Goal: Communication & Community: Answer question/provide support

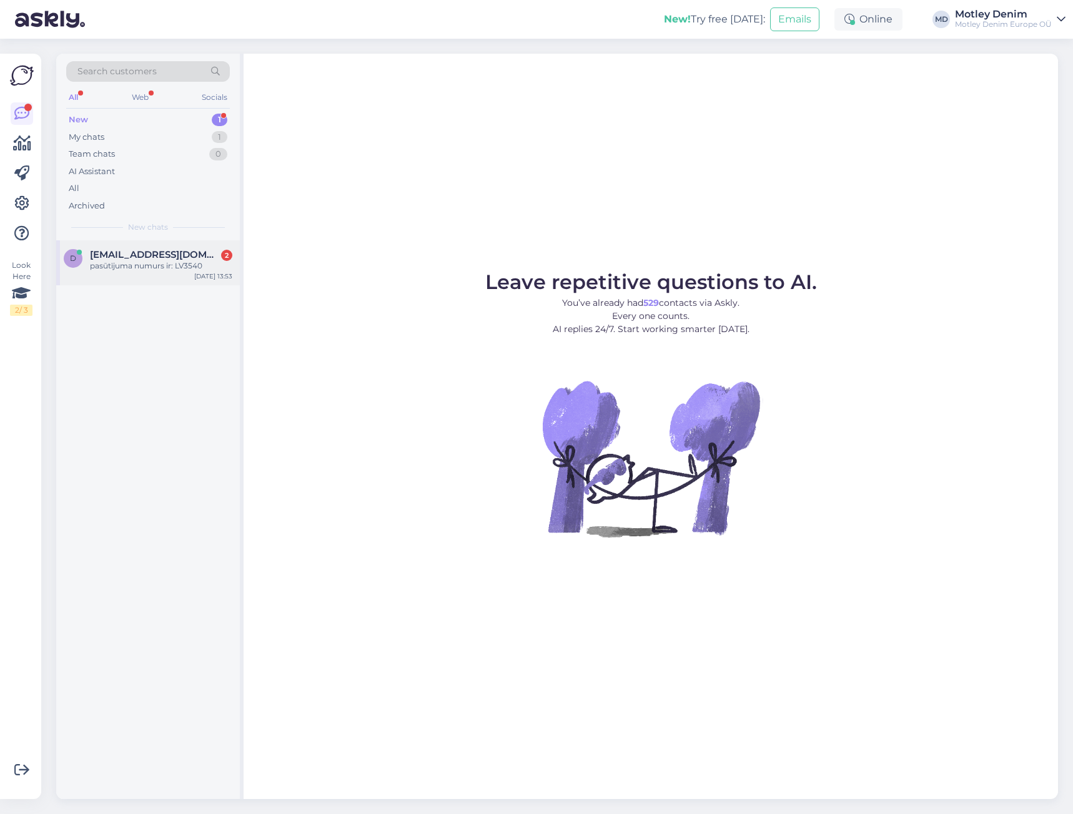
click at [180, 258] on span "[EMAIL_ADDRESS][DOMAIN_NAME]" at bounding box center [155, 254] width 130 height 11
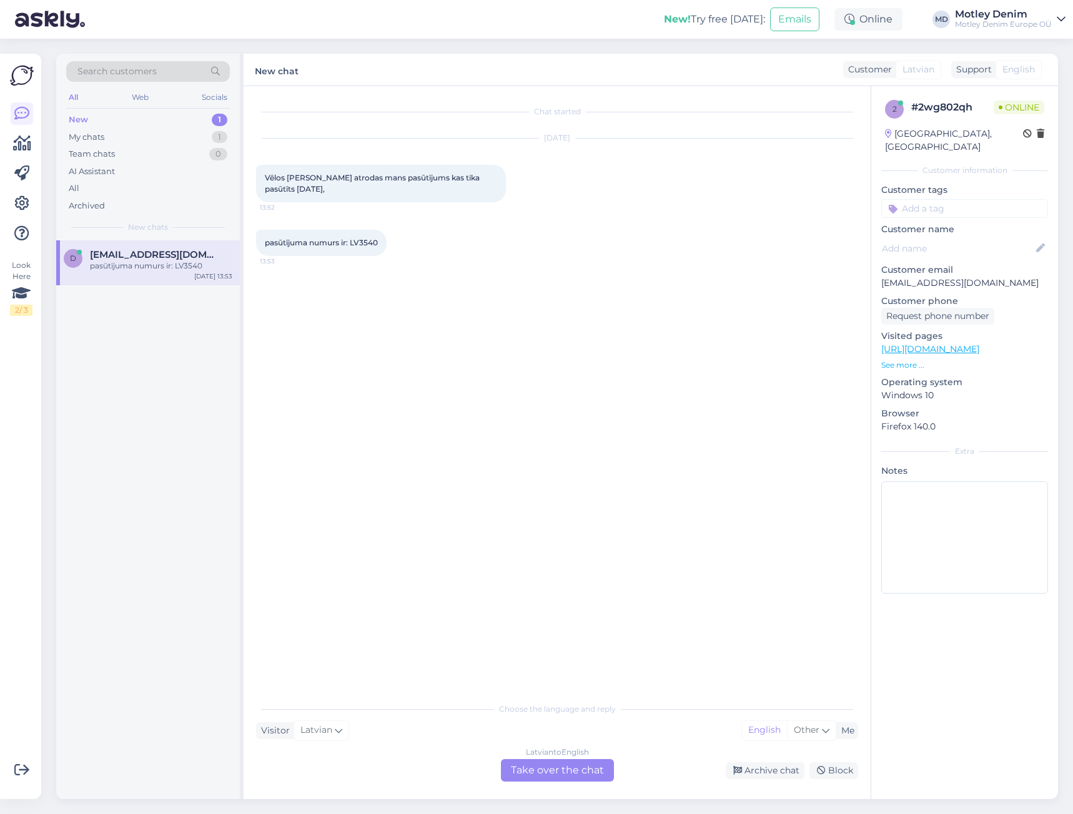
click at [583, 771] on div "Latvian to English Take over the chat" at bounding box center [557, 770] width 113 height 22
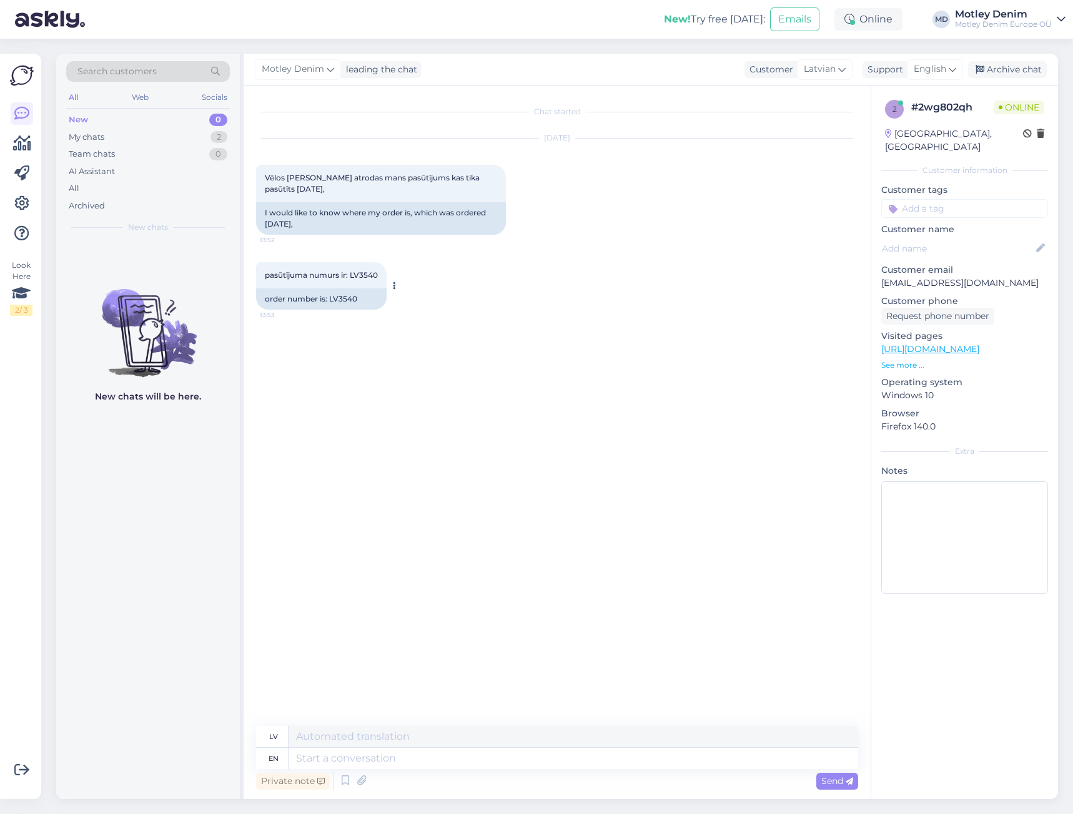
click at [362, 274] on span "pasūtījuma numurs ir: LV3540" at bounding box center [321, 274] width 113 height 9
copy span "LV3540"
click at [427, 756] on textarea at bounding box center [574, 758] width 570 height 21
type textarea "Hello,"
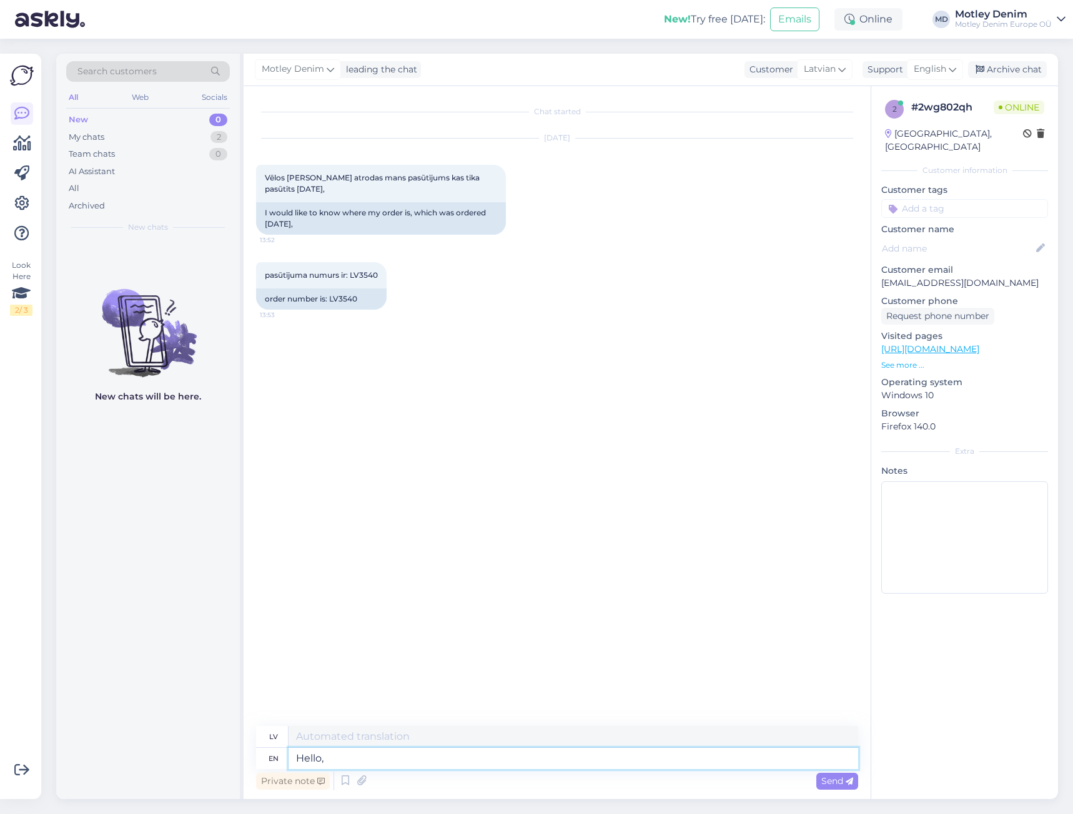
type textarea "Sveiki,"
type textarea "Your or"
type textarea "Tavs"
type textarea "Your order i"
type textarea "Jūsu pasūtījums"
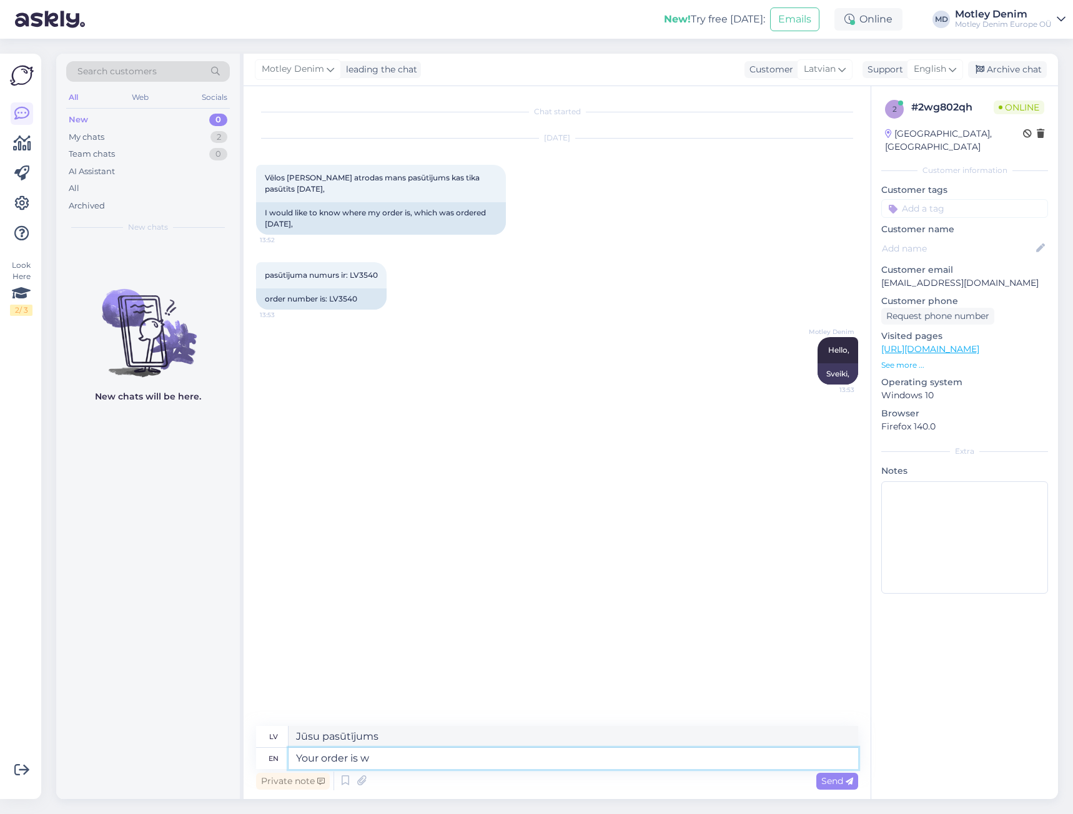
type textarea "Your order is wa"
type textarea "Jūsu pasūtījums ir"
type textarea "Your order is waiting"
type textarea "Jūsu pasūtījums [PERSON_NAME]"
type textarea "Your order is waiting for an item f"
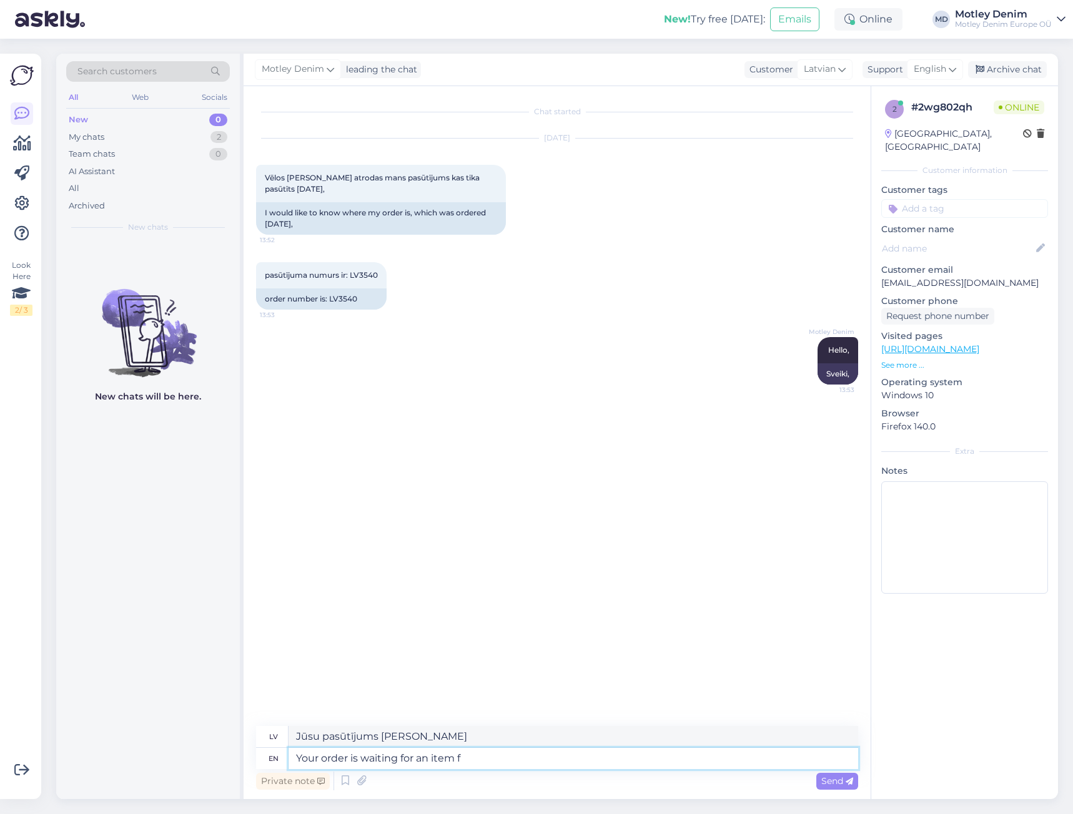
type textarea "Jūsu pasūtījums gaida preci"
type textarea "Your order is waiting for an item from o"
type textarea "Jūsu pasūtījums gaida preci no"
type textarea "Your order is waiting for an item from our s"
type textarea "Jūsu pasūtījums gaida preci no mūsu"
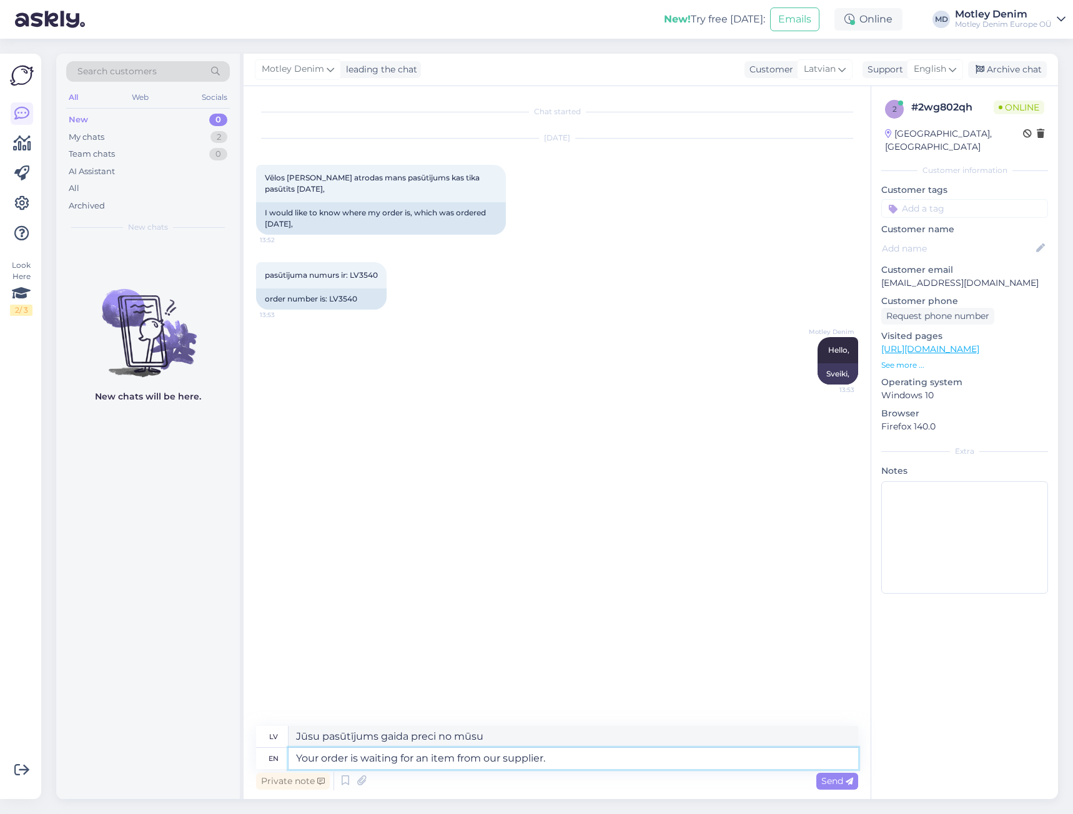
type textarea "Your order is waiting for an item from our supplier."
type textarea "Jūsu pasūtījums gaida preci no mūsu piegādātāja."
type textarea "Your order is waiting for an item from our supplier. The delivery s"
type textarea "Jūsu pasūtījums gaida preci no mūsu piegādātāja. [GEOGRAPHIC_DATA]"
type textarea "Your order is waiting for an item from our supplier. The delivery should a"
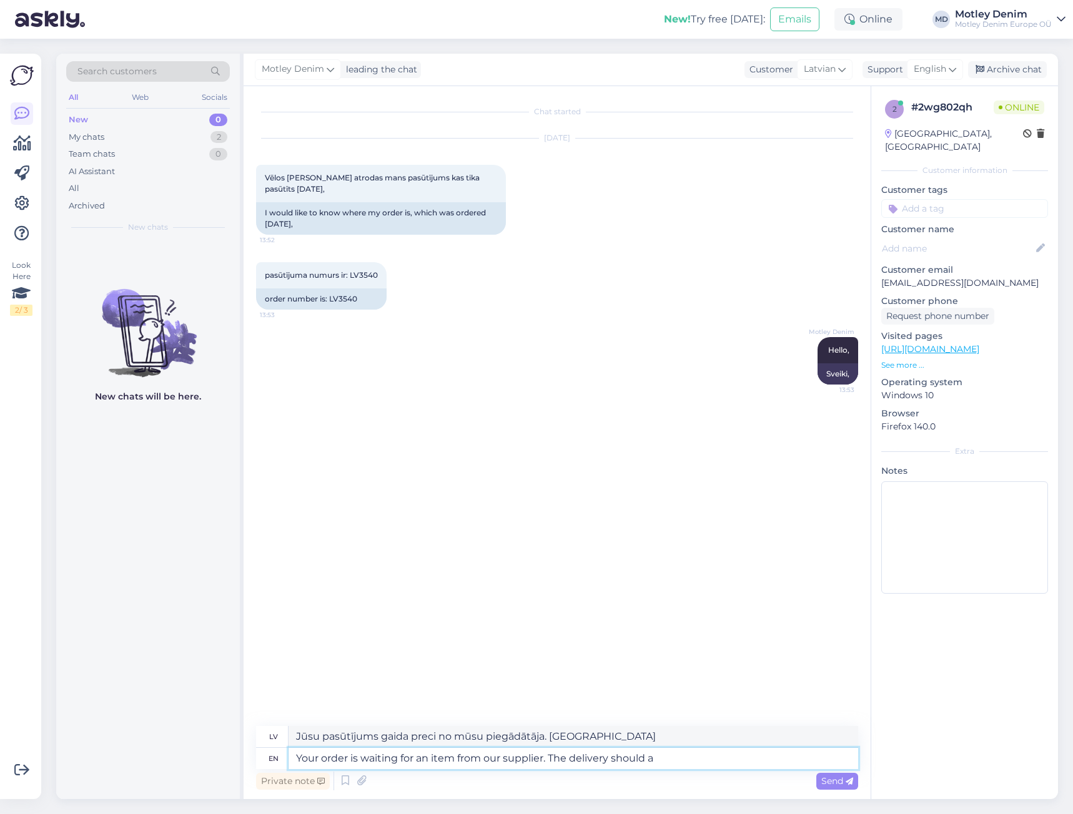
type textarea "Jūsu pasūtījums gaida preci no mūsu piegādātāja. Piegādei vajadzētu notikt."
type textarea "Your order is waiting for an item from our supplier. The delivery should arrive"
type textarea "Jūsu pasūtījums gaida preci no mūsu piegādātāja. Piegādei vajadzētu ierasties."
type textarea "Your order is waiting for an item from our supplier. The delivery should arrive…"
type textarea "Jūsu pasūtījums gaida preci no mūsu piegādātāja. Piegādei vajadzētu tikt piegād…"
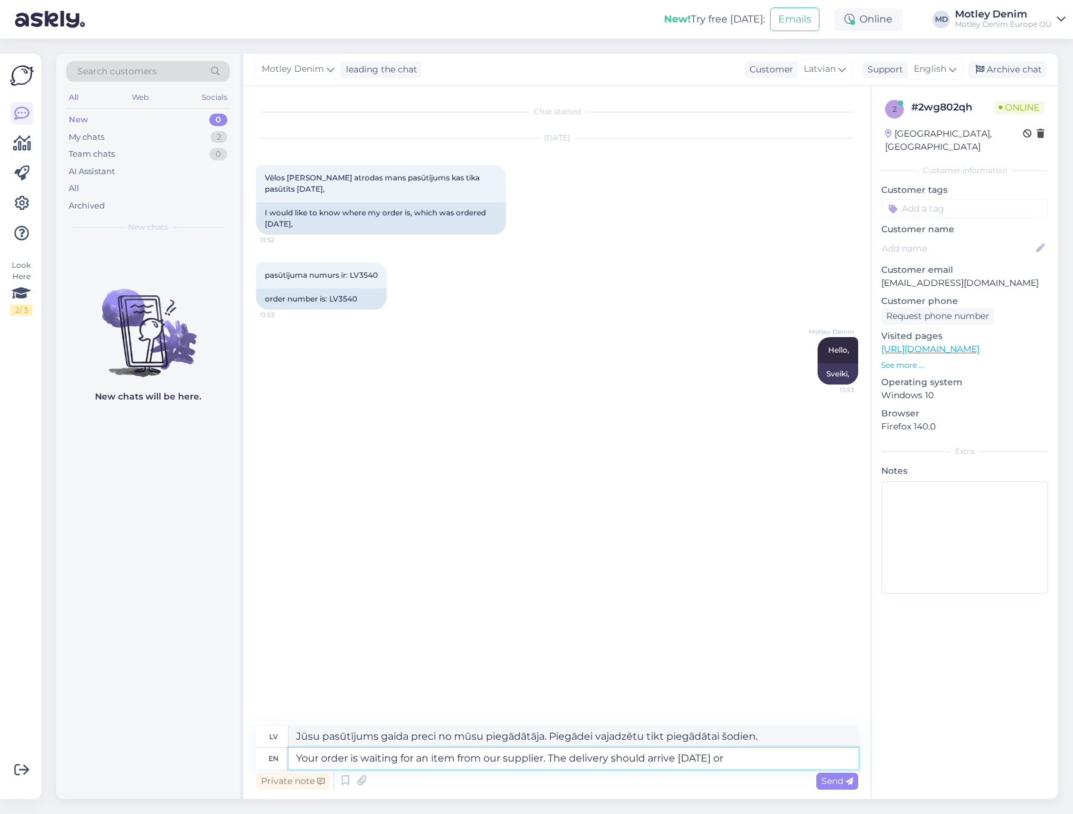
type textarea "Your order is waiting for an item from our supplier. The delivery should arrive…"
type textarea "Jūsu pasūtījums gaida preci no mūsu piegādātāja. Piegādei vajadzētu tikt veikta…"
type textarea "Your order is waiting for an item from our supplier. The delivery should arrive…"
type textarea "Jūsu pasūtījums gaida preci no mūsu piegādātāja. Piegādei vajadzētu tikt piegād…"
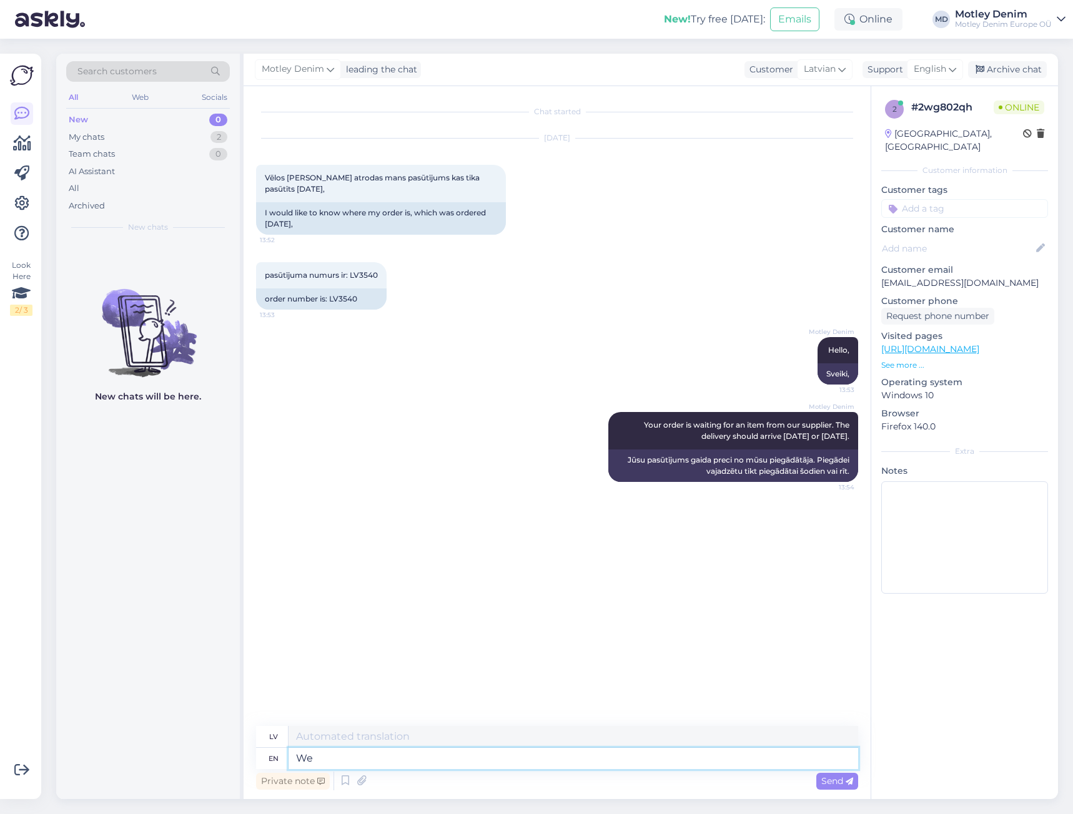
type textarea "We"
type textarea "Mēs"
type textarea "We process"
type textarea "Mēs apstrādājam"
type textarea "We process ou"
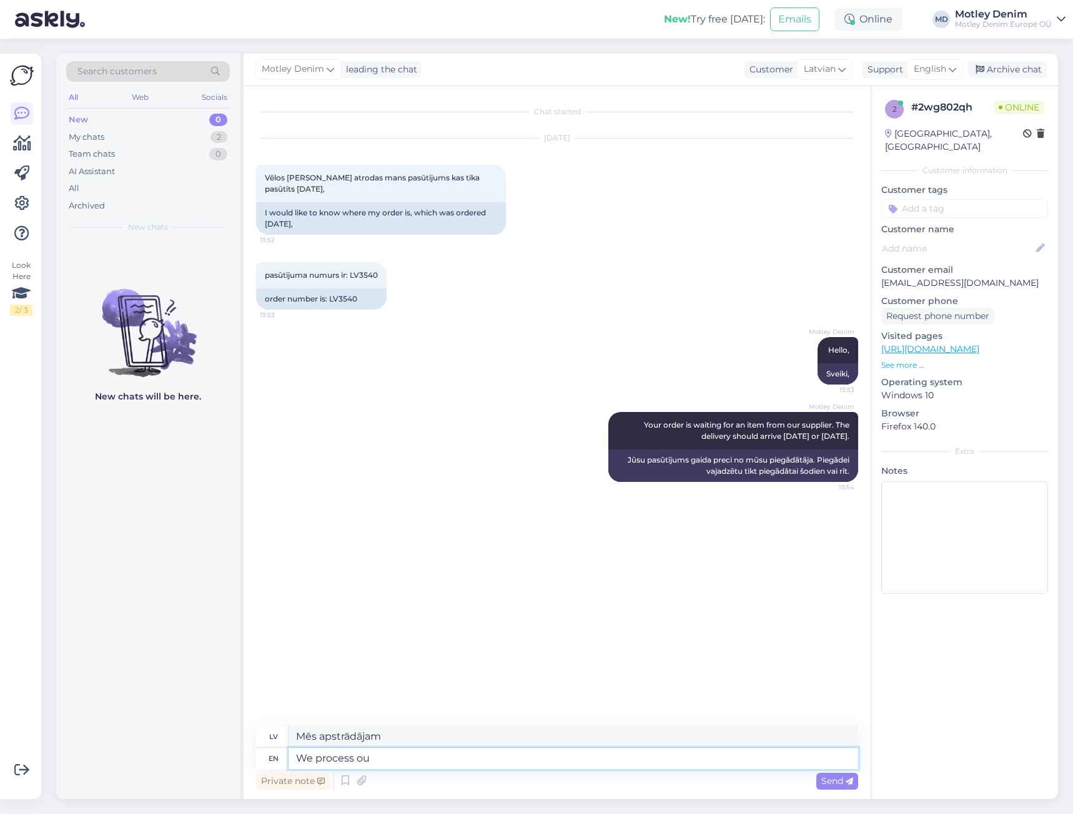
type textarea "Mēs apstrādājam jūs"
type textarea "We process our"
type textarea "Mēs apstrādājam mūsu"
type textarea "We process our orders"
type textarea "Mēs apstrādājam savus pasūtījumus"
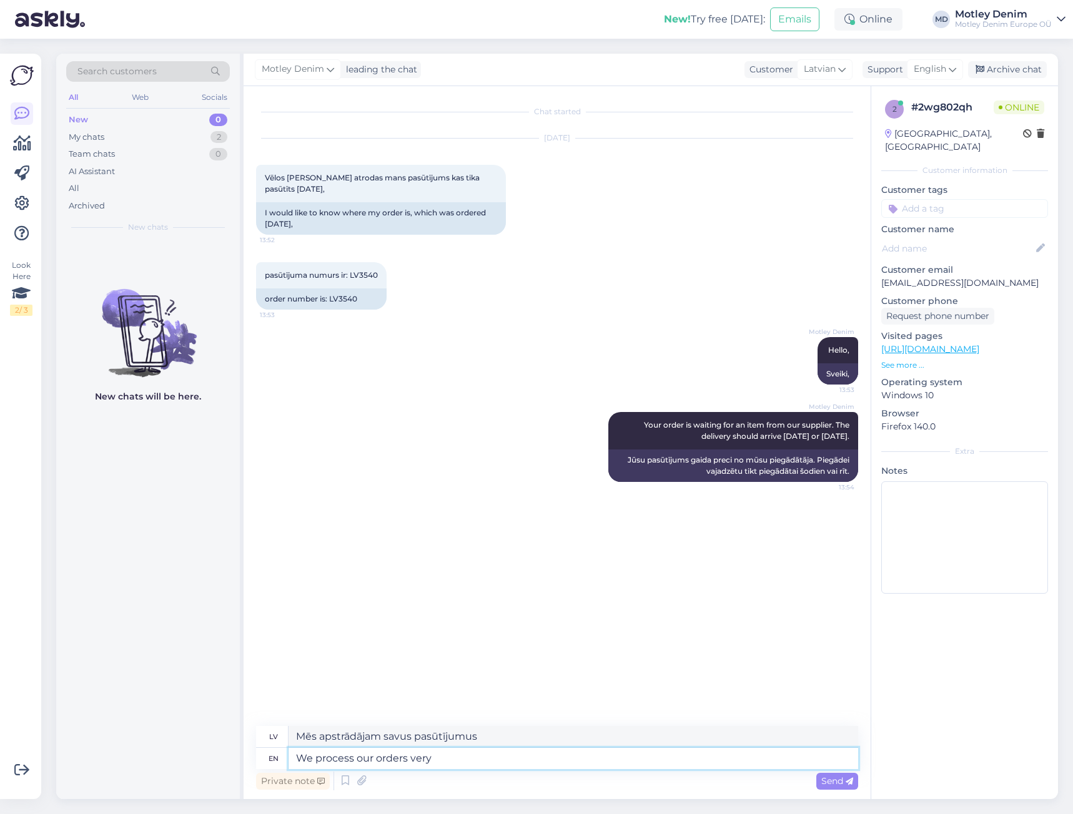
type textarea "We process our orders very"
type textarea "Mēs ļoti rūpīgi apstrādājam pasūtījumus"
type textarea "We process our orders very fast a"
type textarea "Mēs apstrādājam pasūtījumus ļoti ātri"
type textarea "We process our orders very fast and"
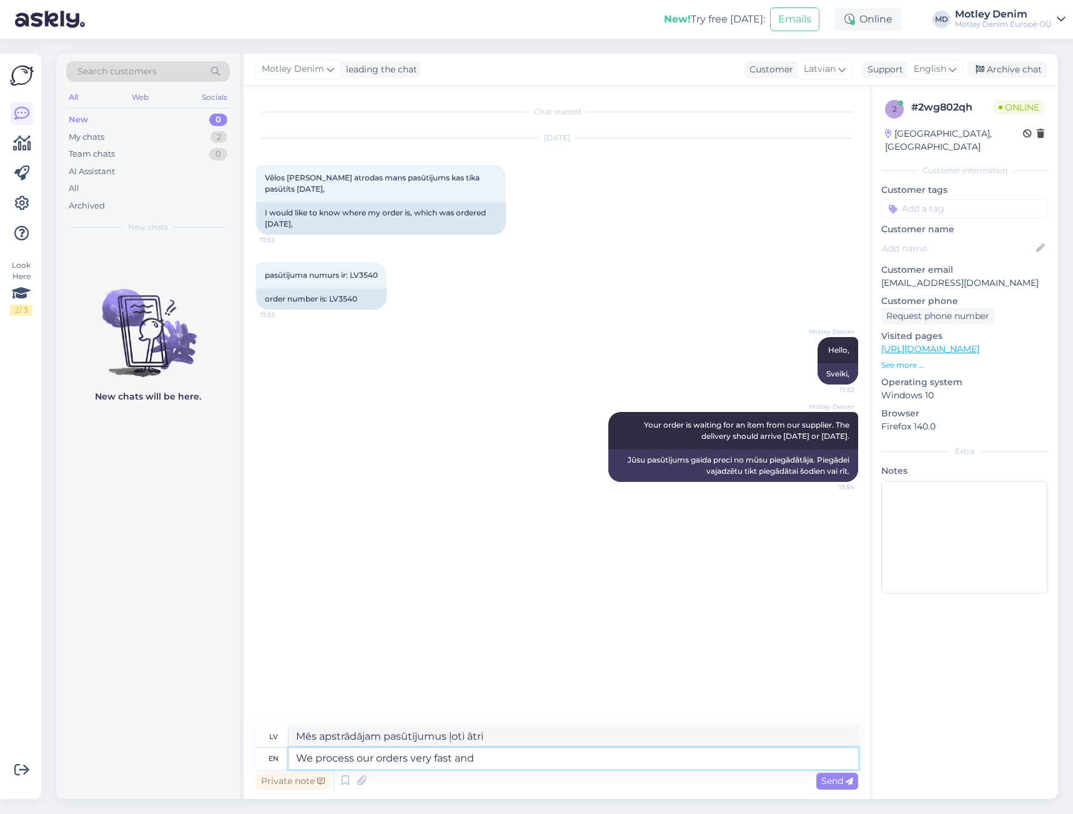
type textarea "Mēs apstrādājam pasūtījumus ļoti ātri un"
type textarea "We process our orders very fast and dealing"
type textarea "Mēs apstrādājam pasūtījumus ļoti ātri un operatīvi"
type textarea "We process our orders very fast and dealing with t"
type textarea "Mēs apstrādājam pasūtījumus ļoti ātri un atbildīgi"
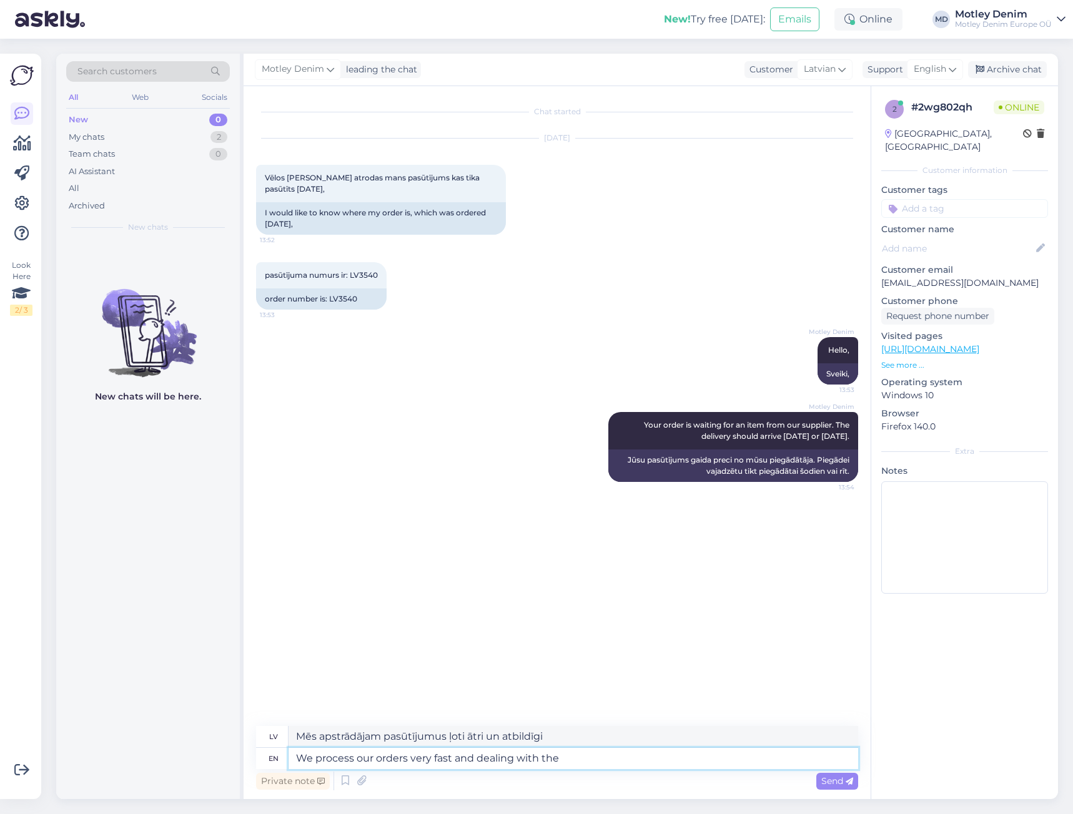
type textarea "We process our orders very fast and dealing with the"
type textarea "Mēs apstrādājam pasūtījumus ļoti ātri un tiekamies ar tiem"
type textarea "We"
type textarea "Mēs"
type textarea "We process"
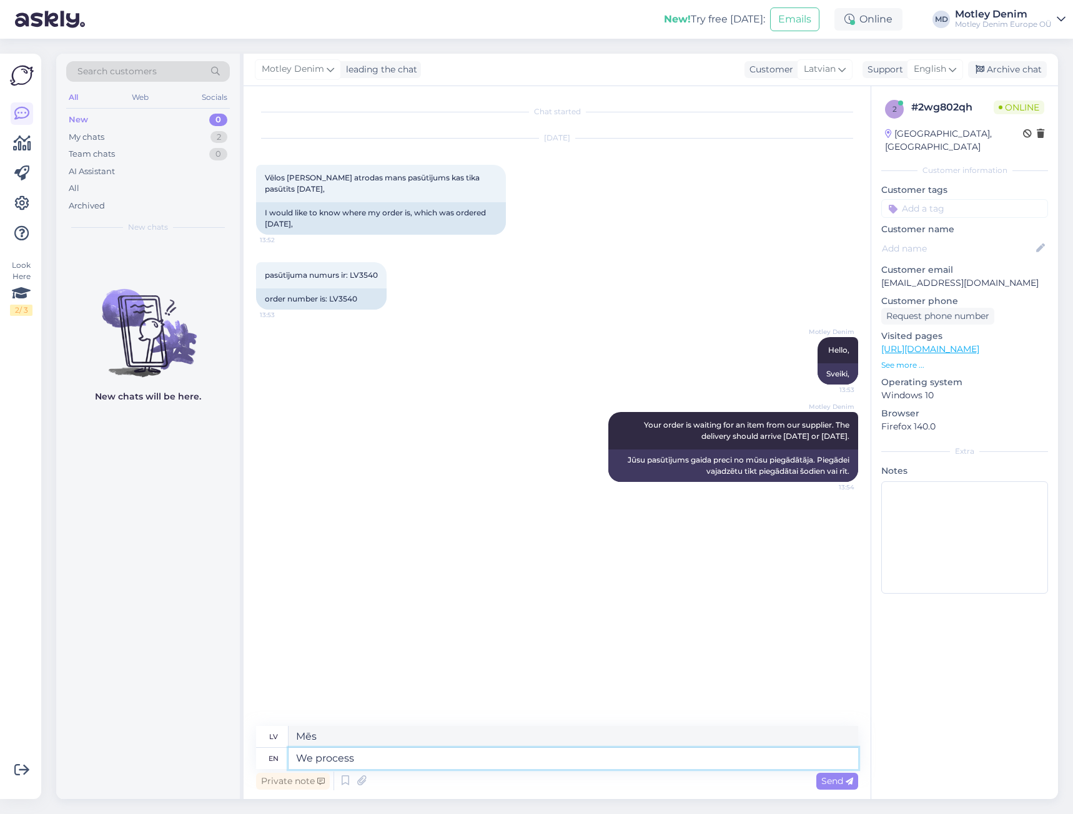
type textarea "Mēs apstrādājam"
type textarea "We process our"
type textarea "Mēs apstrādājam mūsu"
type textarea "We process our order"
type textarea "Mēs apstrādājam savu pasūtījumu"
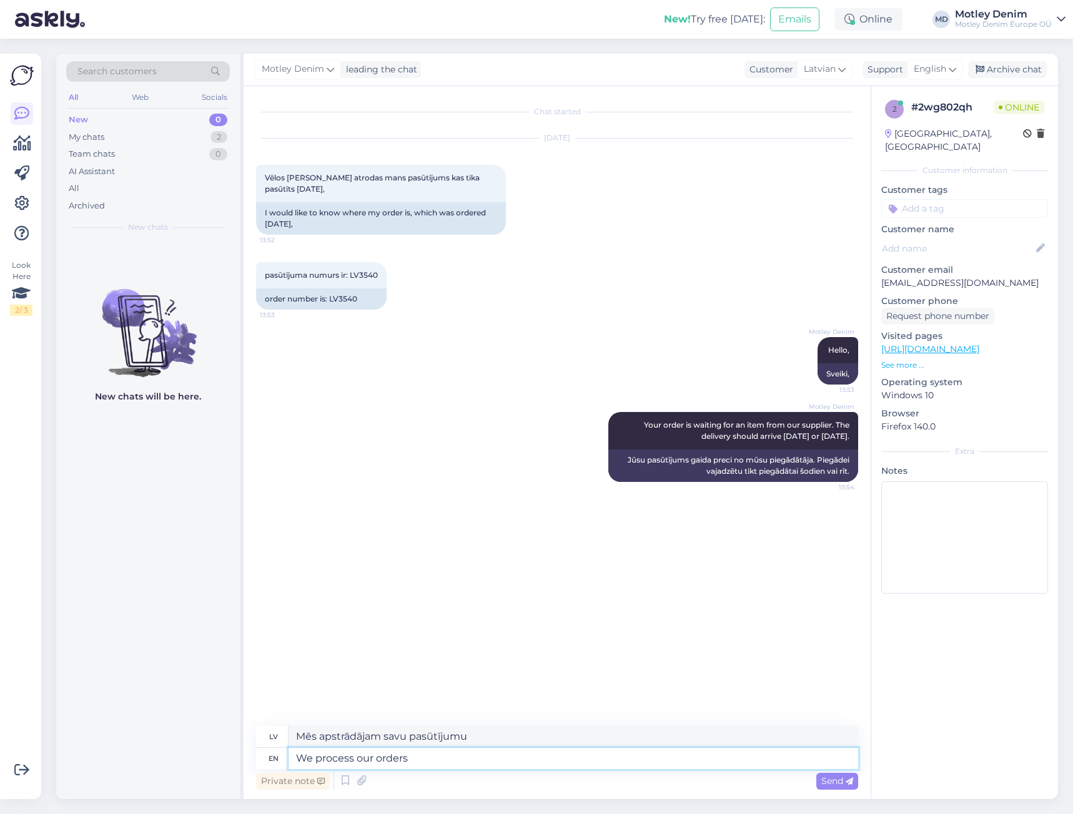
type textarea "We process our orders"
type textarea "Mēs apstrādājam savus pasūtījumus"
type textarea "We process our orders quickly"
type textarea "Mēs ātri apstrādājam pasūtījumus"
type textarea "We process our orders quickly."
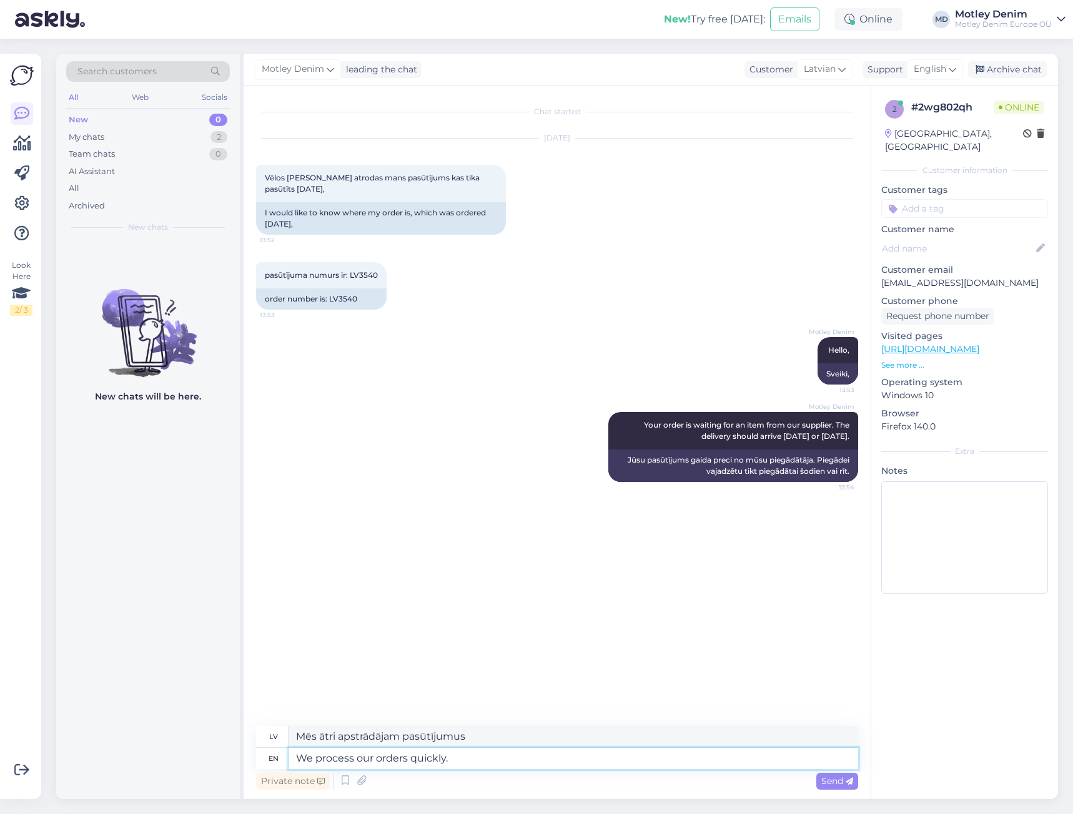
type textarea "Mēs apstrādājam pasūtījumus ātri."
type textarea "We process our orders quickly. So"
type textarea "Mēs apstrādājam pasūtījumus ātri. Tāpēc"
type textarea "We process our orders quickly. So once"
type textarea "Mēs apstrādājam pasūtījumus ātri. Tāpēc, kad"
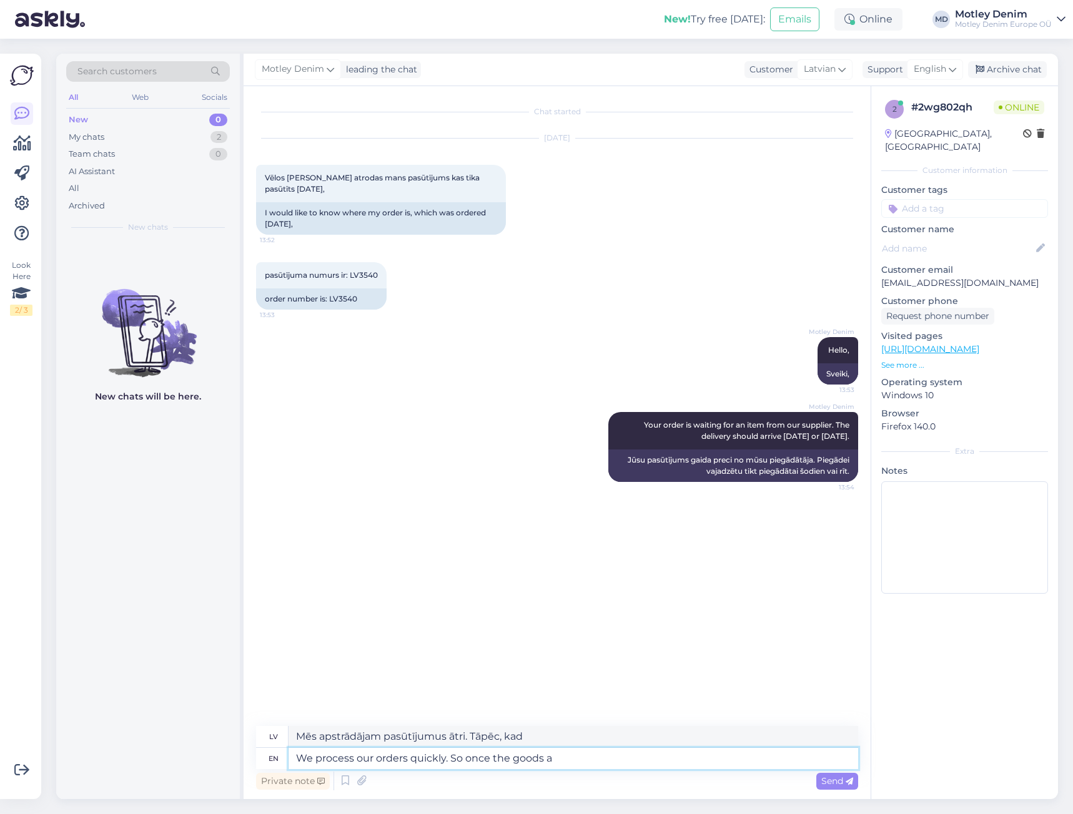
type textarea "We process our orders quickly. So once the goods ar"
type textarea "Mēs apstrādājam pasūtījumus ātri. Tāpēc, tiklīdz preces ir saņemtas."
type textarea "We process our orders quickly. So once the goods arrive t"
type textarea "Mēs apstrādājam pasūtījumus ātri. Tiklīdz preces ir pienākušas"
type textarea "We process our orders quickly. So once the goods arrive to us"
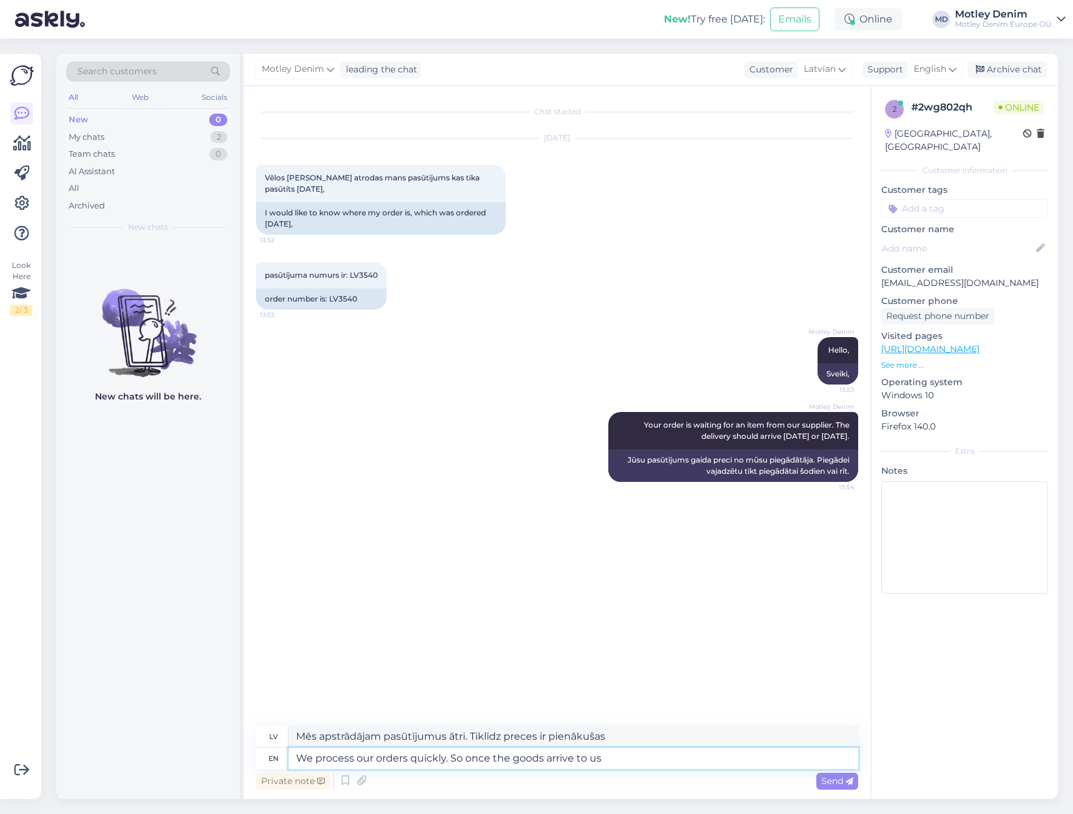
type textarea "Mēs apstrādājam pasūtījumus ātri. Tiklīdz preces ir nonākušas jūsu rīcībā"
type textarea "We process our orders quickly. So once the goods arrive to us"
type textarea "Mēs apstrādājam pasūtījumus ātri. Tiklīdz preces ir nonākušas pie mums"
type textarea "We process our orders quickly. So once the goods arrive to us the"
type textarea "Mēs apstrādājam pasūtījumus ātri. Tiklīdz preces nonāk pie mums,"
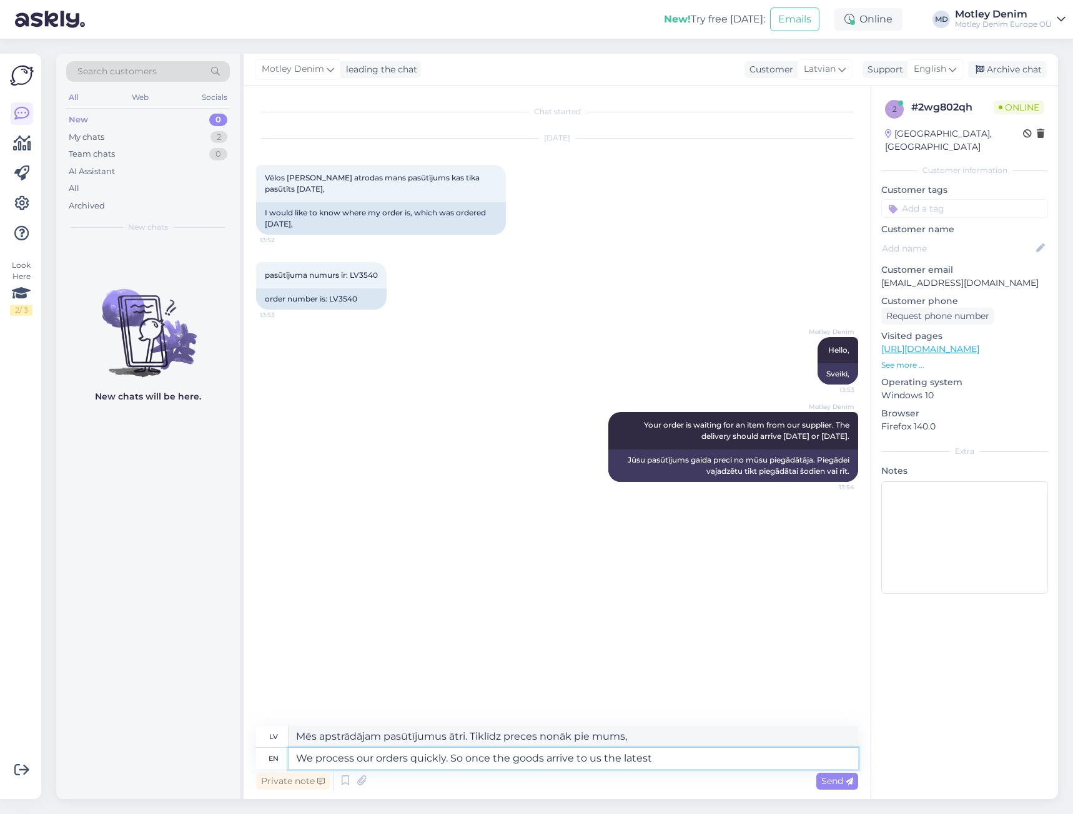
type textarea "We process our orders quickly. So once the goods arrive to us the latest"
type textarea "Mēs apstrādājam pasūtījumus ātri. Tāpēc, tiklīdz preces nonāk pie mums, ne vēlā…"
type textarea "We process our orders quickly. So once the goods arrive to us the latest 2"
type textarea "Mēs apstrādājam pasūtījumus ātri. Tāpēc, tiklīdz preces nonāk pie mums, ne vēlā…"
type textarea "We process our orders quickly. So once the goods arrive to us the latest 2 hours"
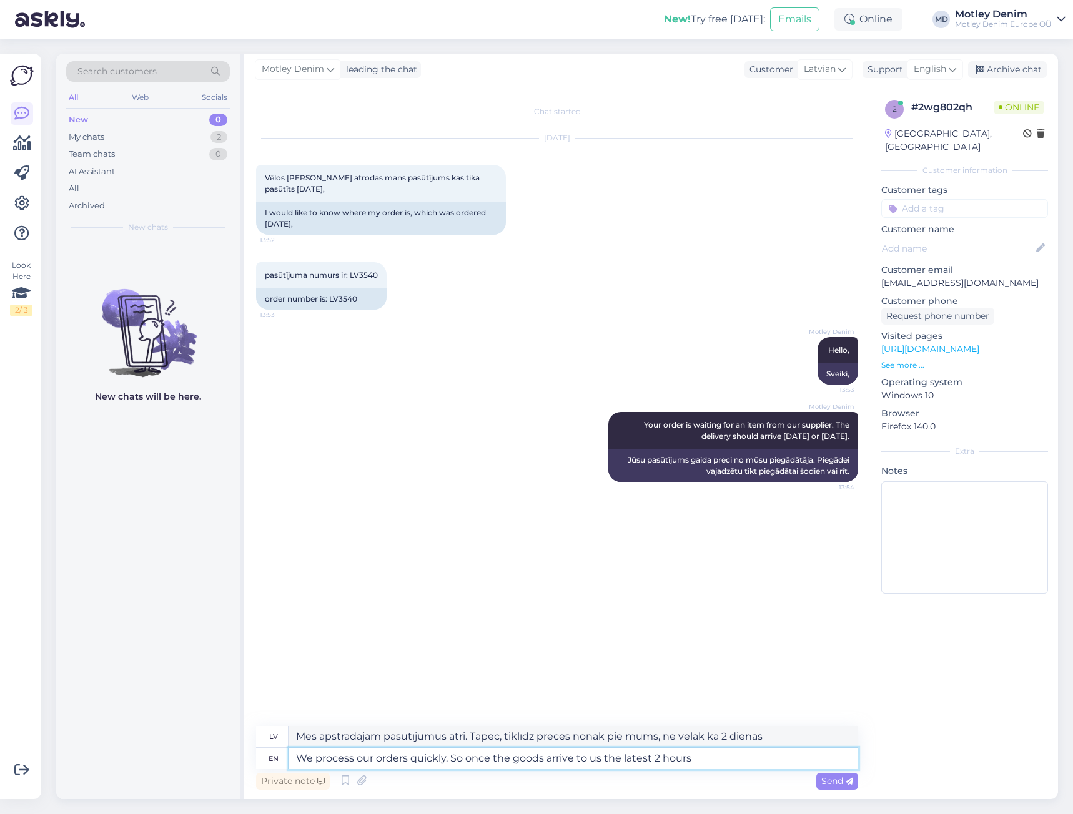
type textarea "Mēs apstrādājam pasūtījumus ātri. Tiklīdz preces nonāk pie mums ne vēlāk kā 2 s…"
type textarea "We process our orders quickly. So once the goods arrive to us the latest 2 hour…"
type textarea "Mēs apstrādājam pasūtījumus ātri. [PERSON_NAME], tiklīdz preces nonāk pie mums …"
type textarea "We process our orders quickly. So once the goods arrive to us the latest 2 hour…"
type textarea "Mēs apstrādājam pasūtījumus ātri. Tāpēc, tiklīdz preces nonāk pie mums ne vēlāk…"
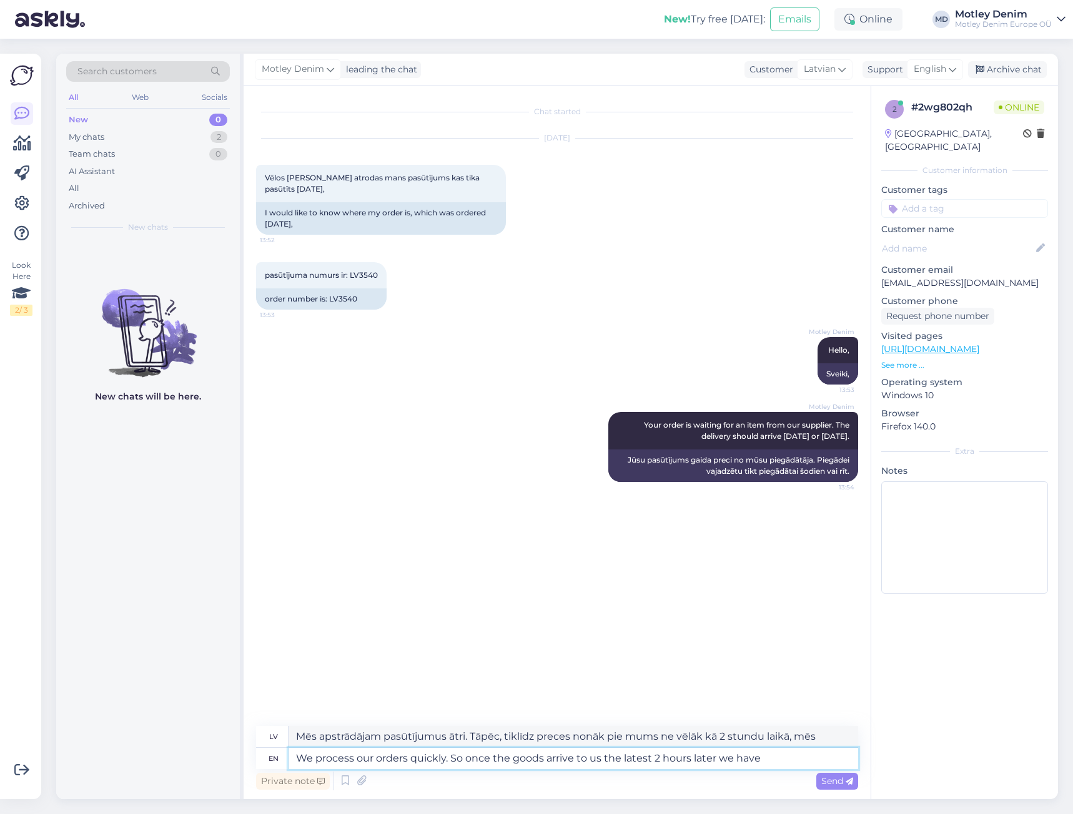
type textarea "We process our orders quickly. So once the goods arrive to us the latest 2 hour…"
type textarea "Mēs apstrādājam pasūtījumus ātri. Tāpēc, tiklīdz preces nonāk pie mums ne vēlāk…"
type textarea "We process our orders quickly. So once the goods arrive to us the latest 2 hour…"
type textarea "Mēs apstrādājam pasūtījumus ātri. [PERSON_NAME], tiklīdz preces nonāk pie mums …"
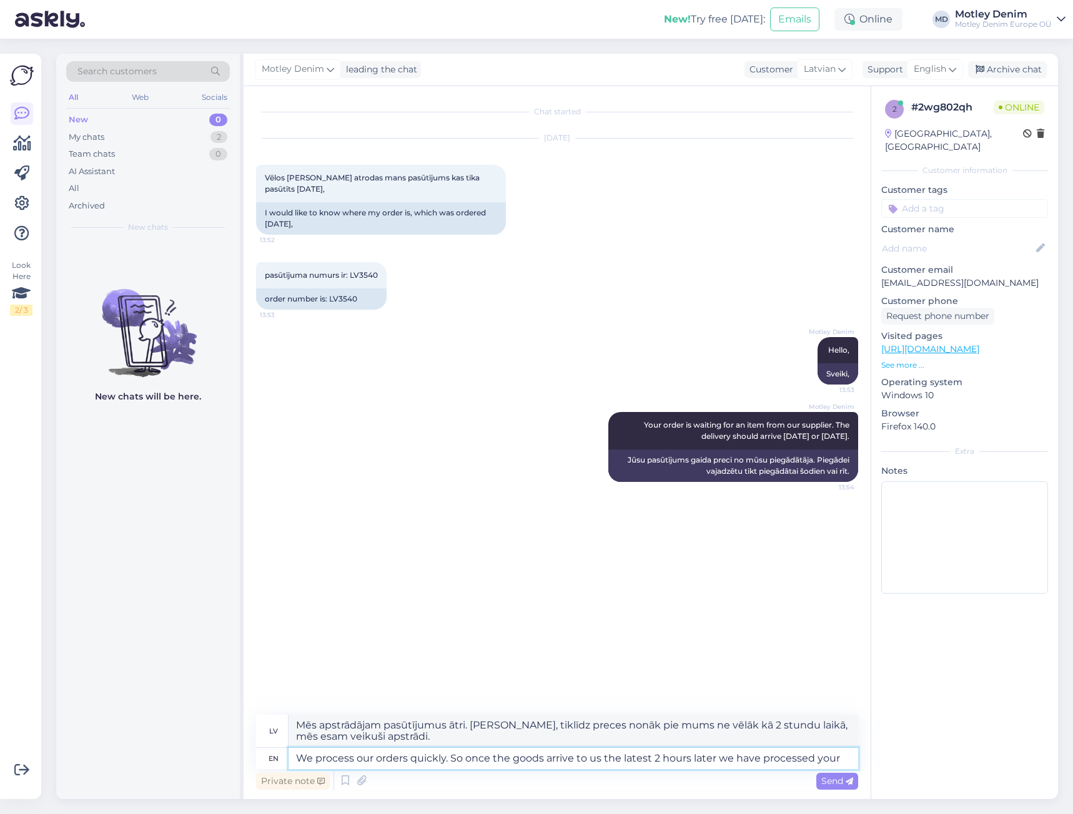
type textarea "We process our orders quickly. So once the goods arrive to us the latest 2 hour…"
type textarea "Mēs apstrādājam pasūtījumus ātri. [PERSON_NAME], tiklīdz preces nonāk pie mums …"
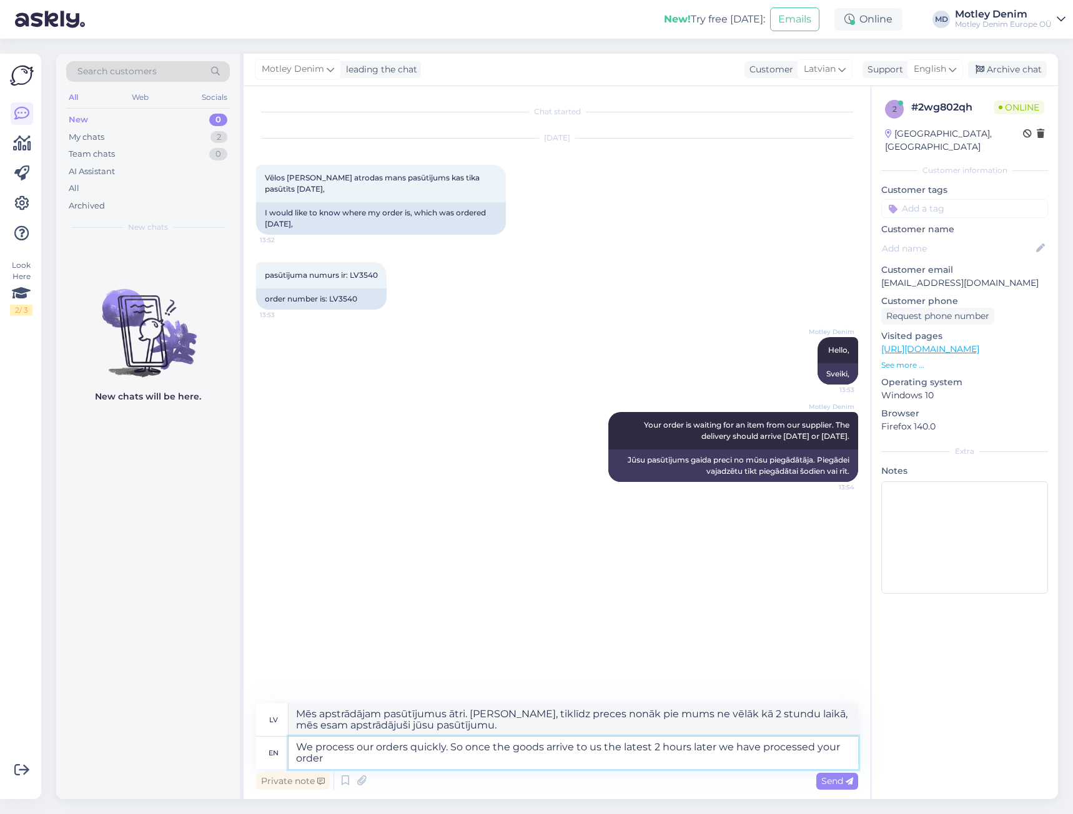
type textarea "We process our orders quickly. So once the goods arrive to us the latest 2 hour…"
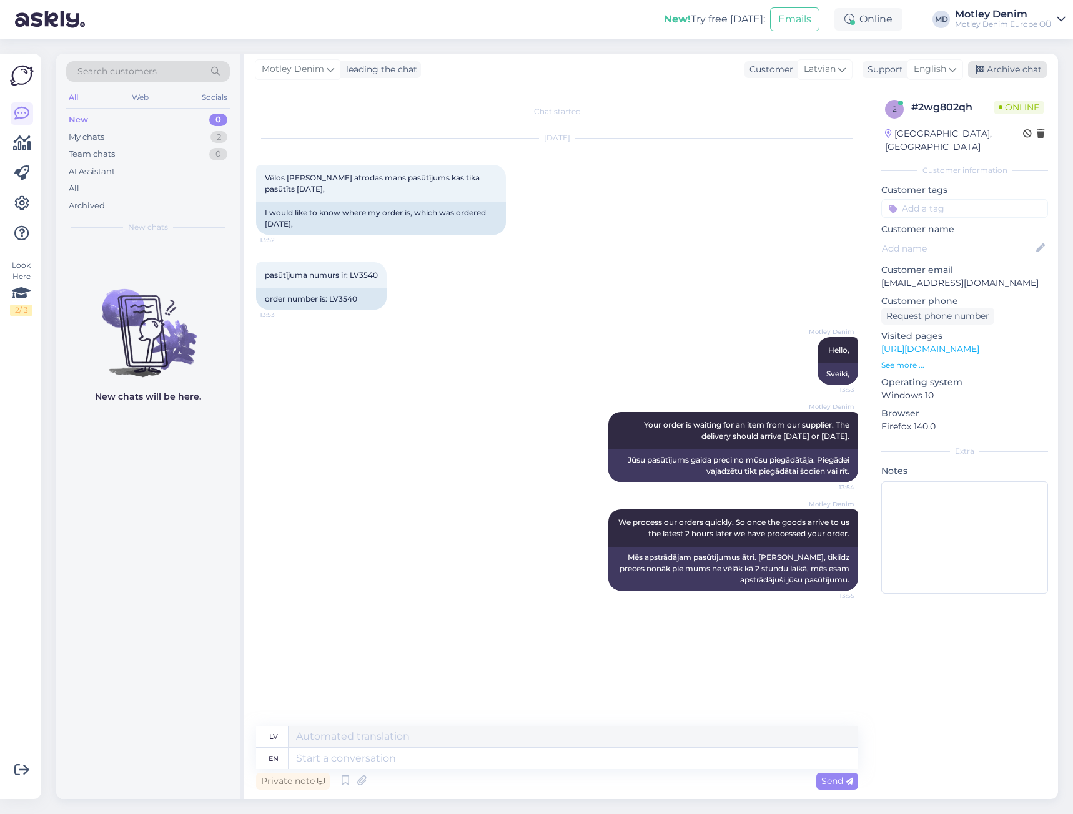
click at [1010, 71] on div "Archive chat" at bounding box center [1007, 69] width 79 height 17
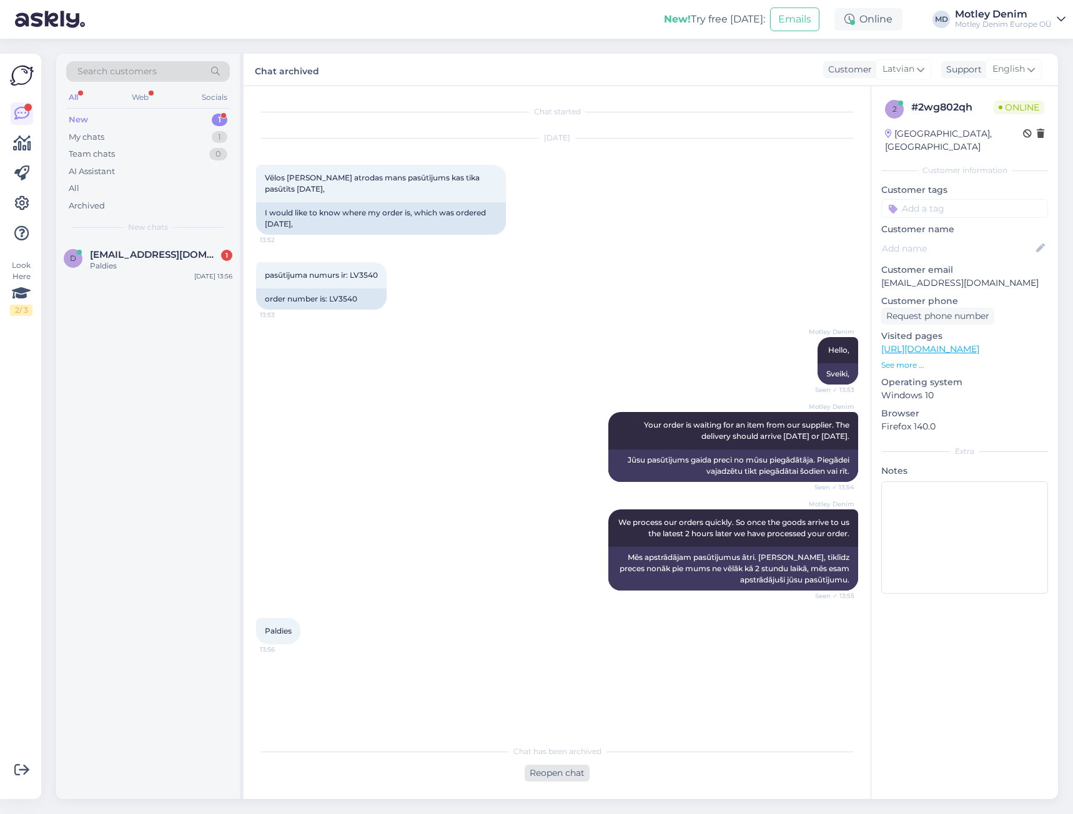
click at [560, 776] on div "Reopen chat" at bounding box center [557, 773] width 65 height 17
click at [546, 771] on div "Latvian to English Take over the chat" at bounding box center [557, 770] width 113 height 22
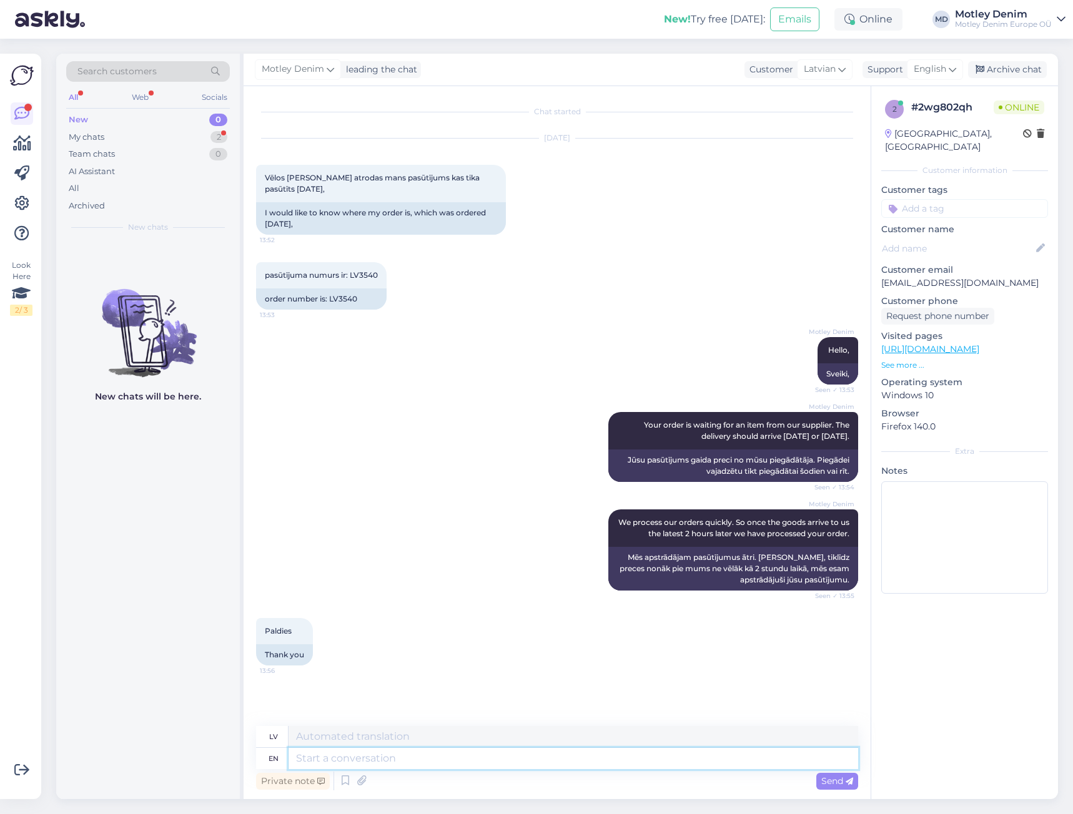
click at [513, 764] on textarea at bounding box center [574, 758] width 570 height 21
type textarea "You're w"
type textarea "Tu esi"
type textarea "You're welcome!"
type textarea "Nav par ko!"
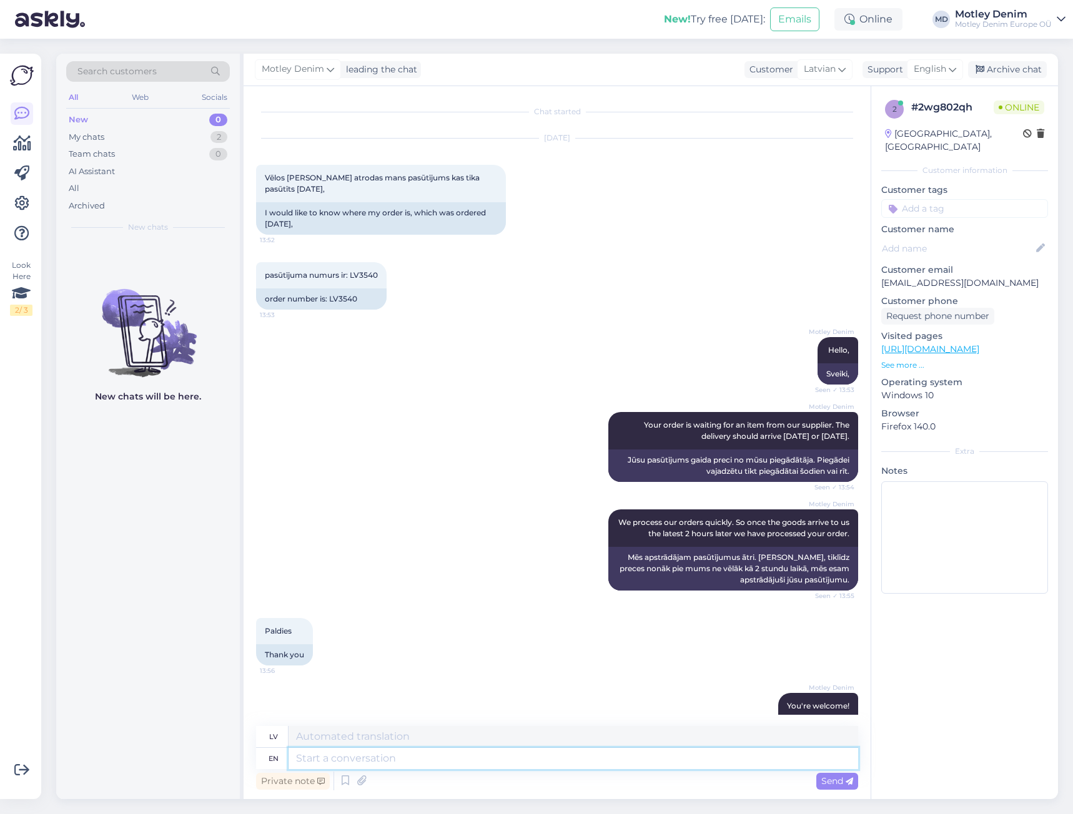
scroll to position [62, 0]
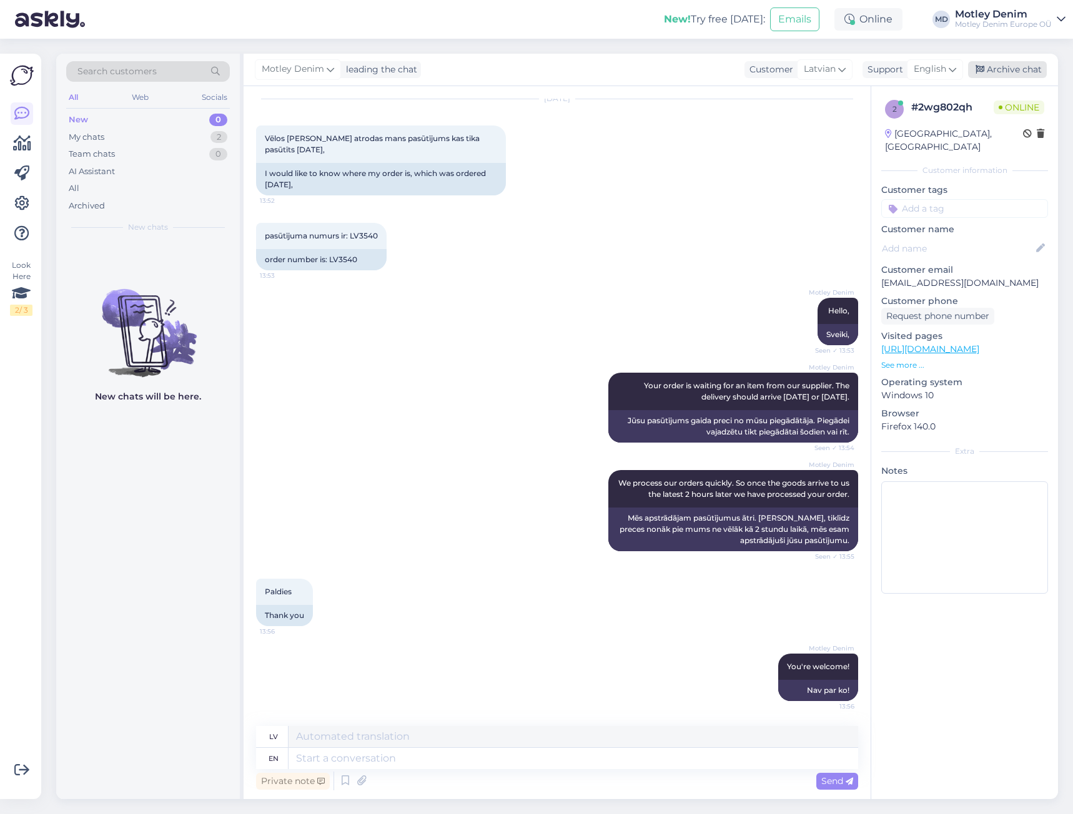
click at [1019, 66] on div "Archive chat" at bounding box center [1007, 69] width 79 height 17
